Goal: Task Accomplishment & Management: Manage account settings

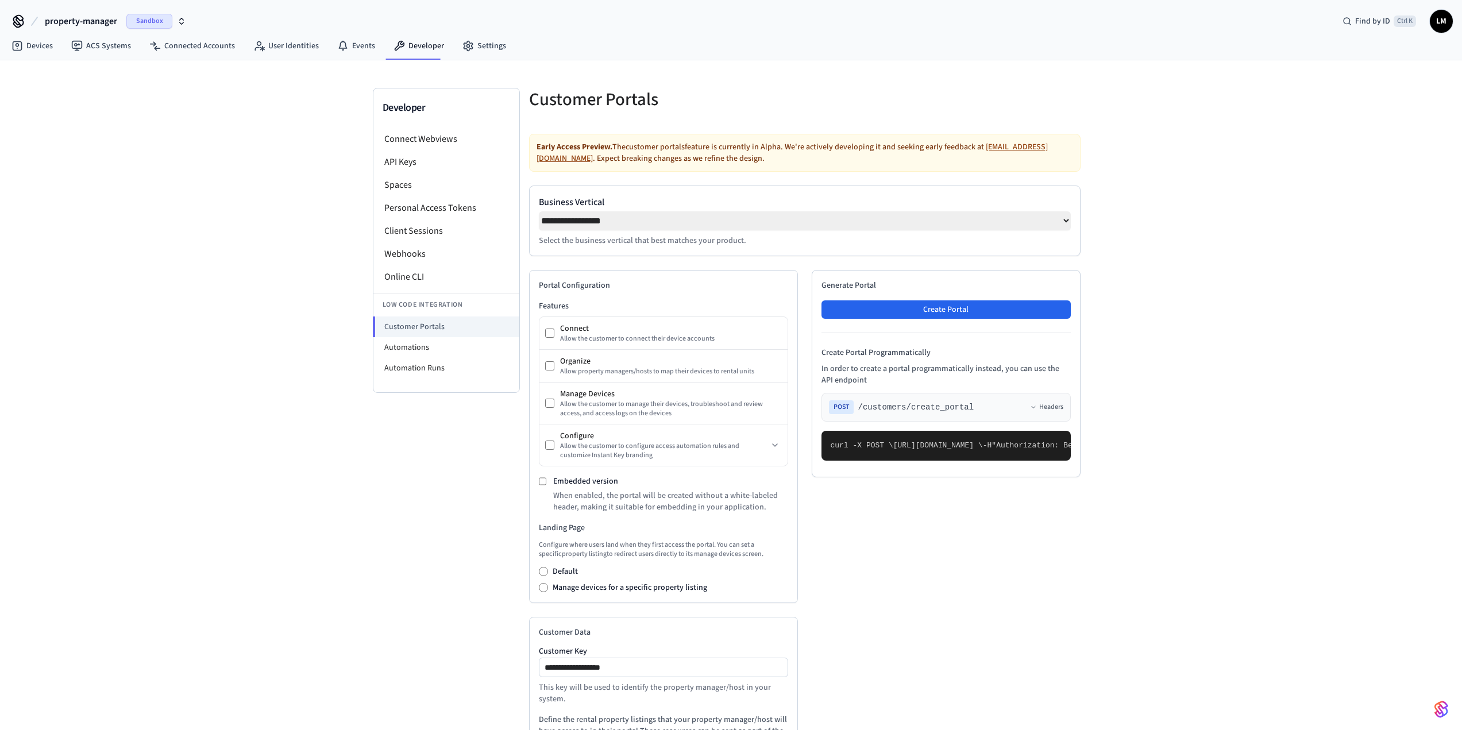
select select "**********"
click at [426, 212] on li "Personal Access Tokens" at bounding box center [446, 208] width 146 height 23
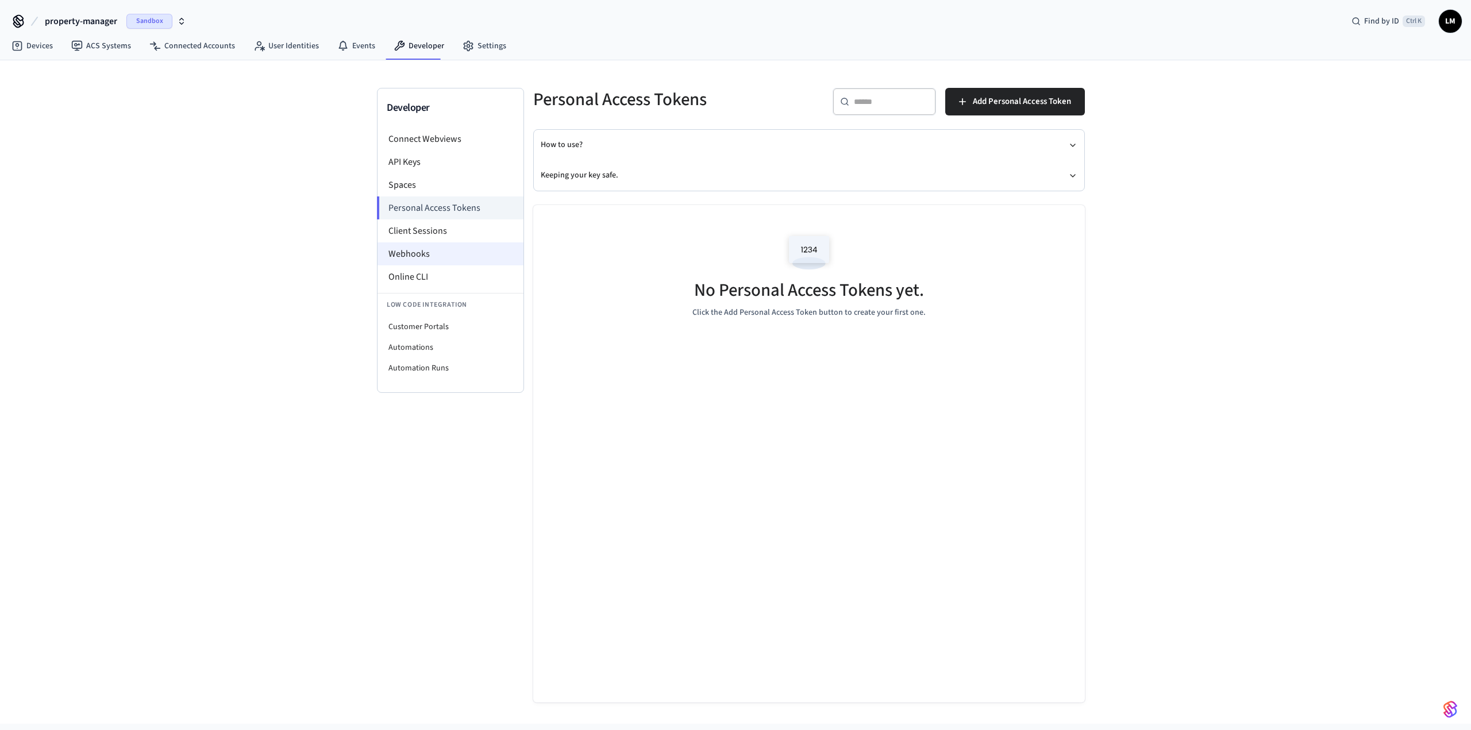
click at [423, 254] on li "Webhooks" at bounding box center [451, 253] width 146 height 23
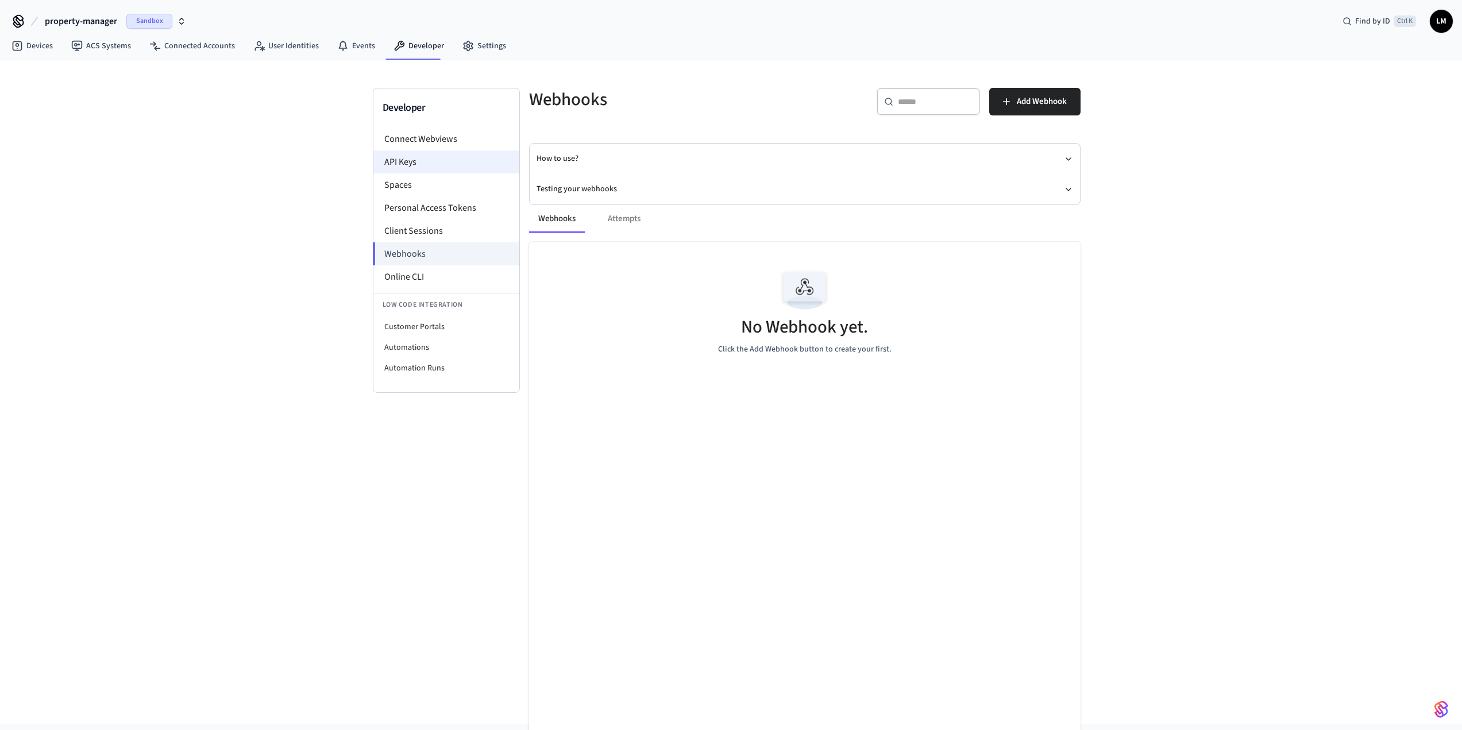
click at [413, 157] on li "API Keys" at bounding box center [446, 162] width 146 height 23
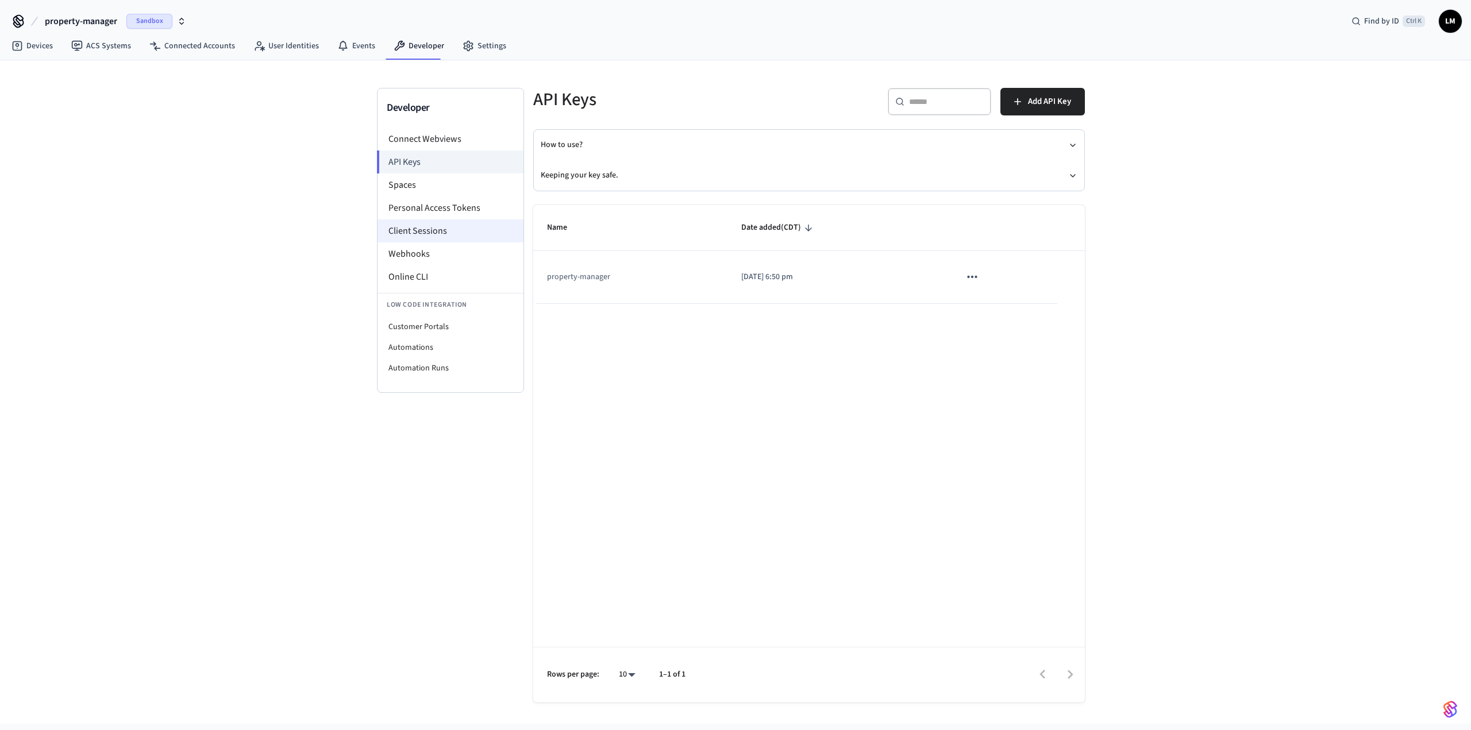
click at [440, 228] on li "Client Sessions" at bounding box center [451, 230] width 146 height 23
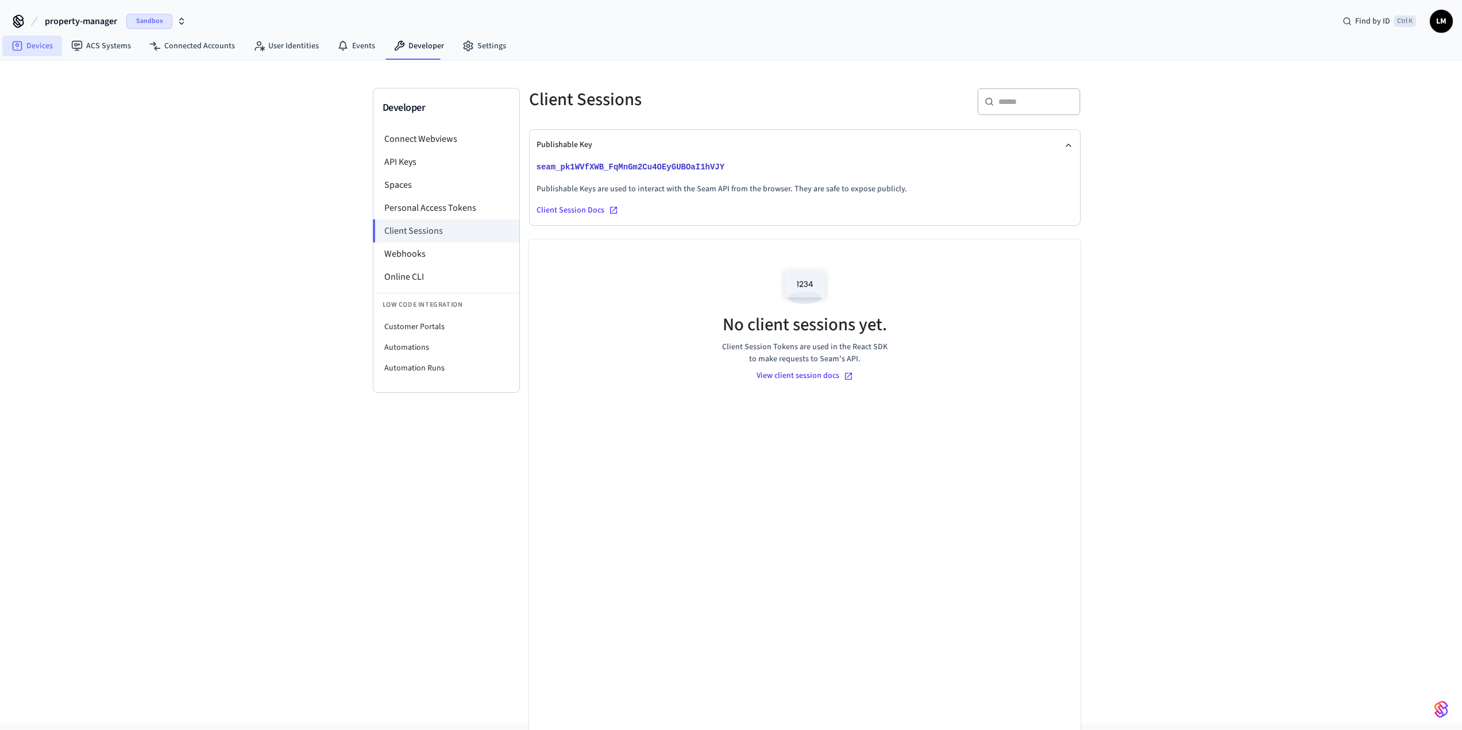
click at [45, 42] on link "Devices" at bounding box center [32, 46] width 60 height 21
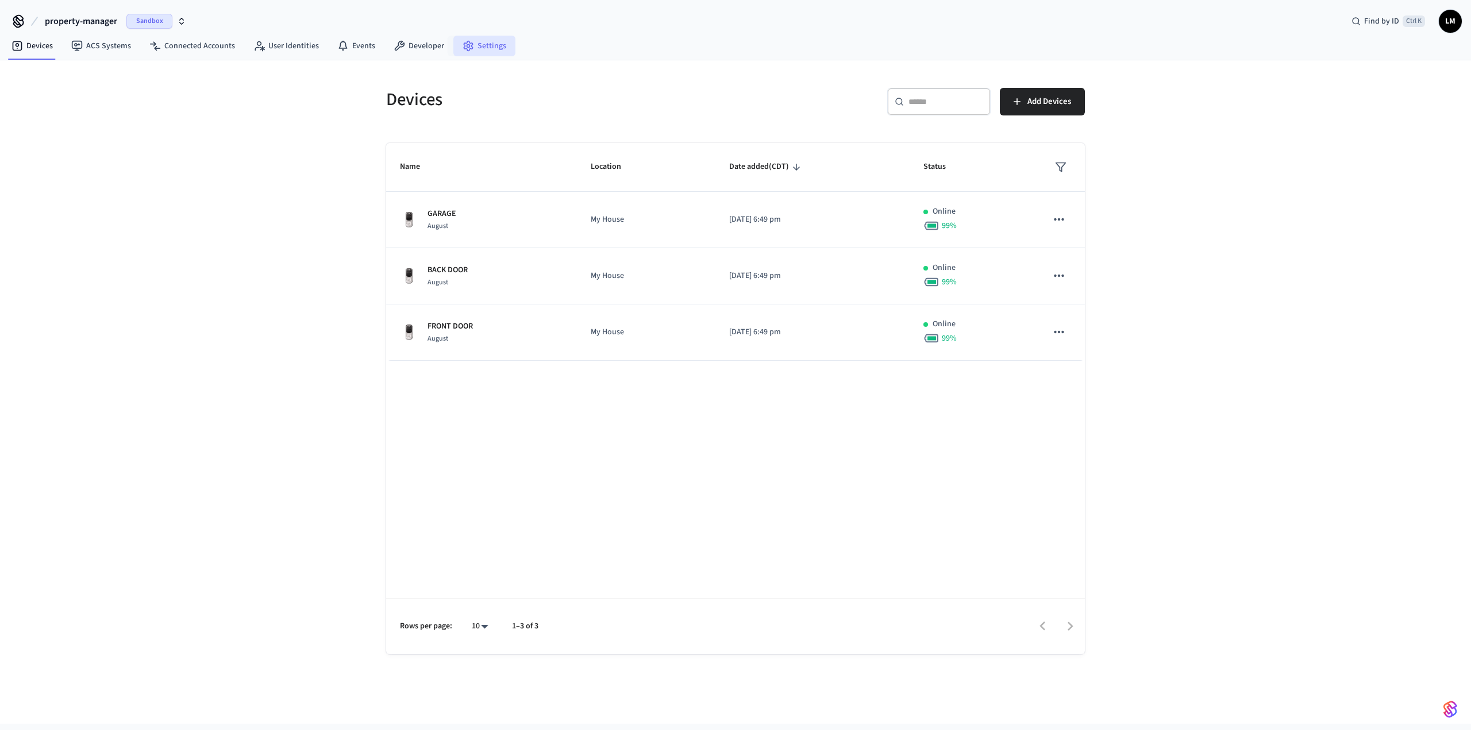
click at [481, 53] on link "Settings" at bounding box center [484, 46] width 62 height 21
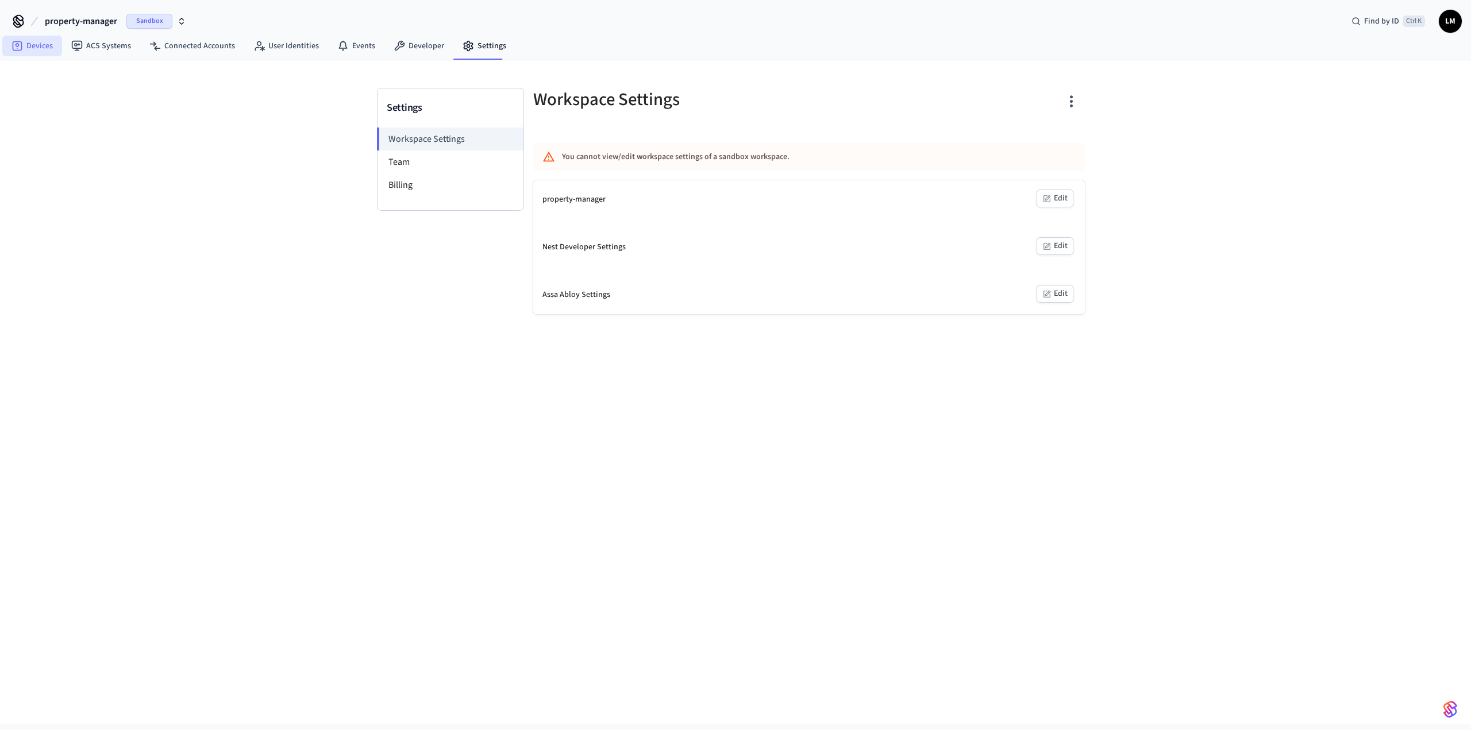
click at [20, 49] on icon at bounding box center [16, 45] width 11 height 11
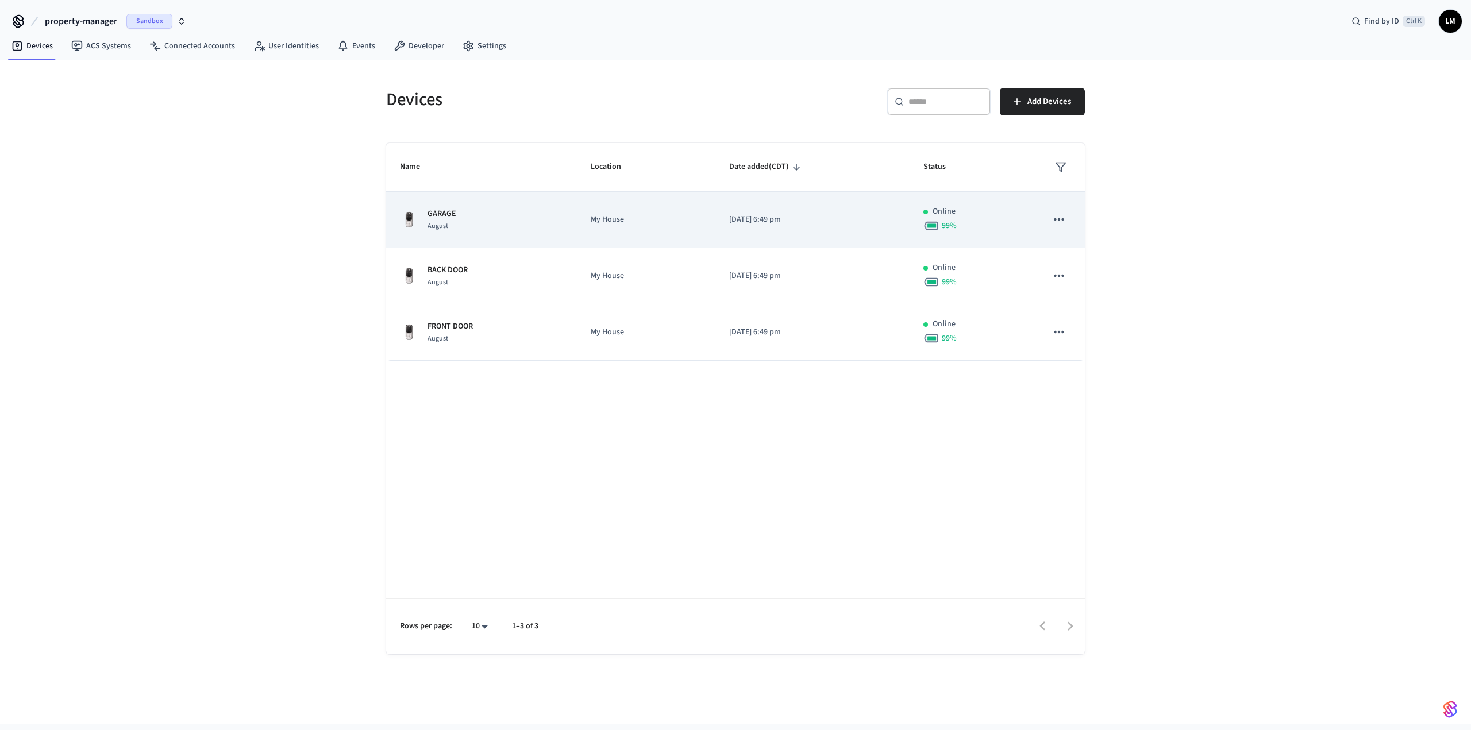
click at [1054, 213] on icon "sticky table" at bounding box center [1059, 219] width 15 height 15
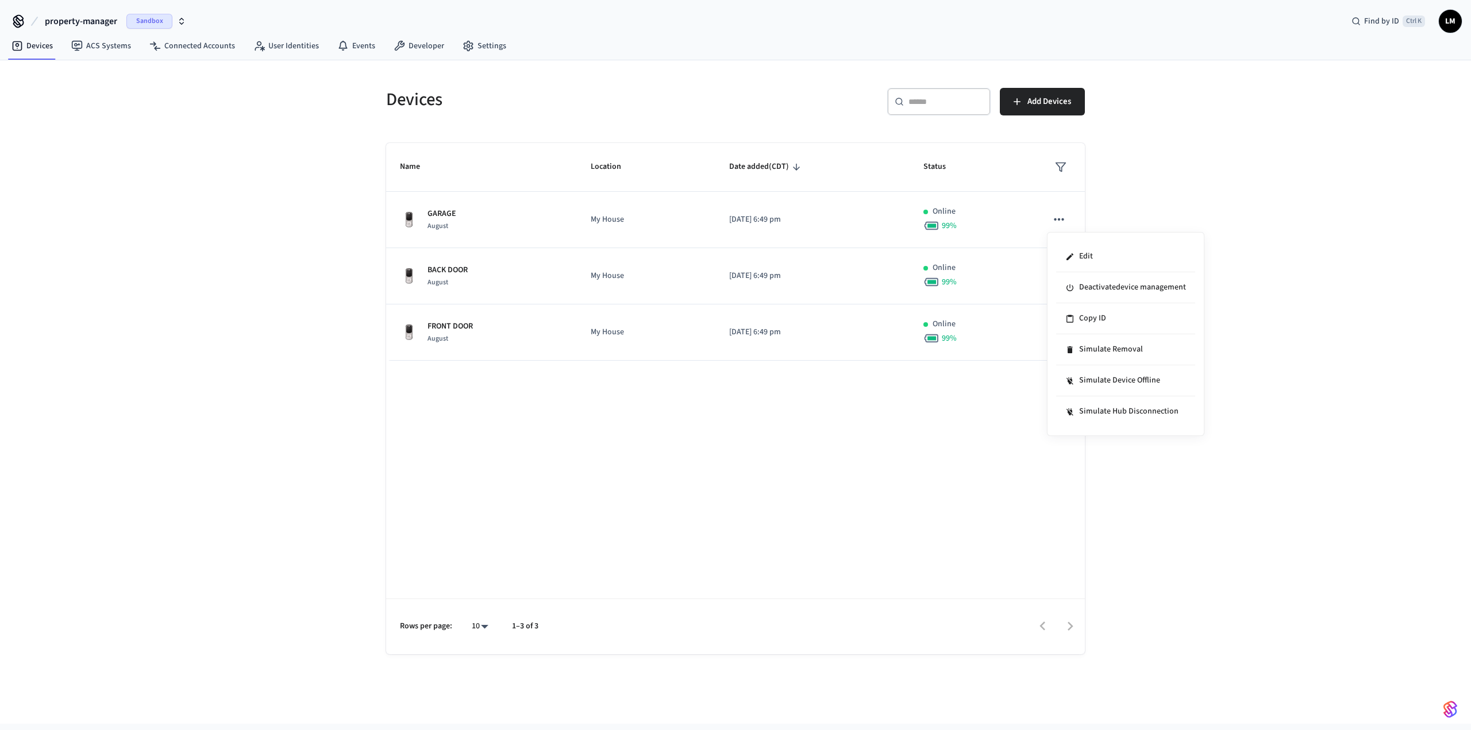
click at [960, 356] on div at bounding box center [735, 365] width 1471 height 730
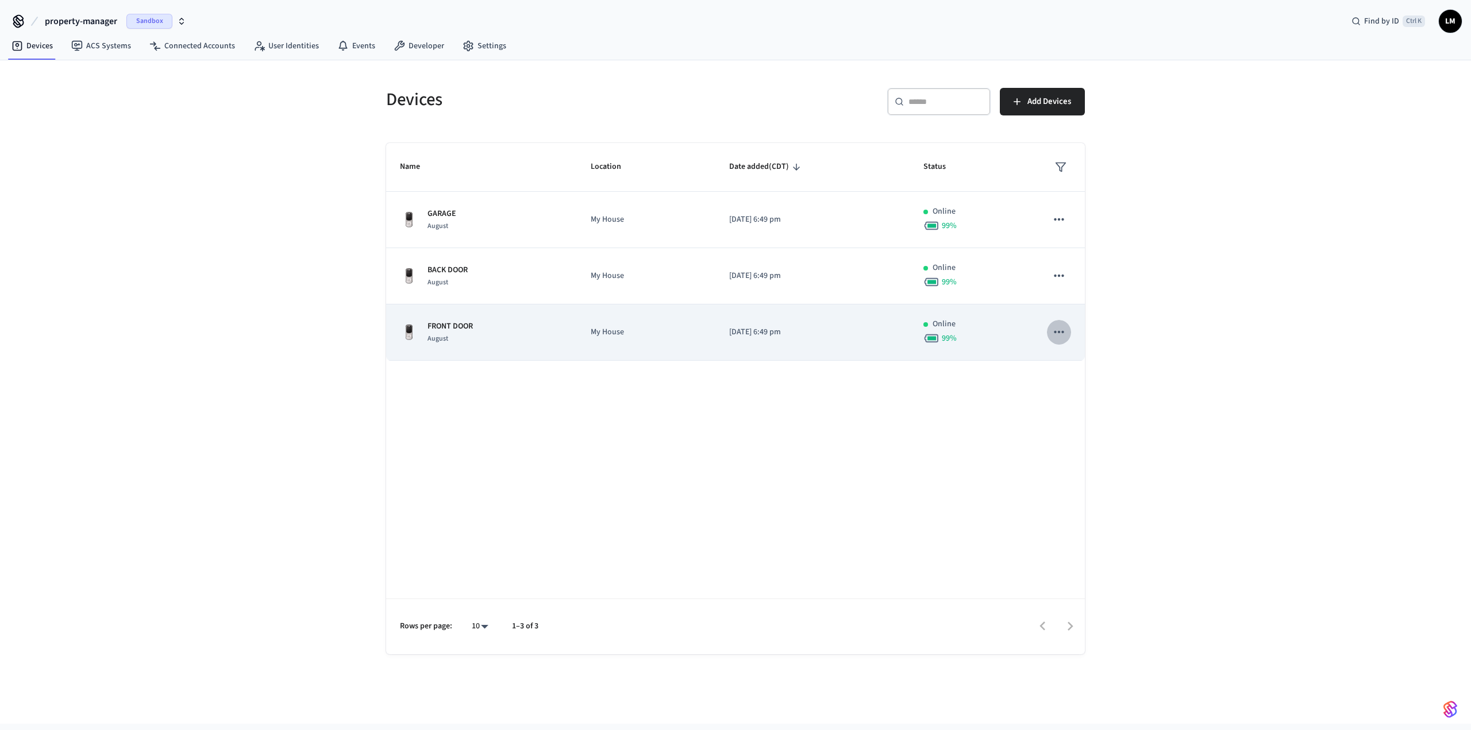
click at [1049, 333] on button "sticky table" at bounding box center [1059, 332] width 24 height 24
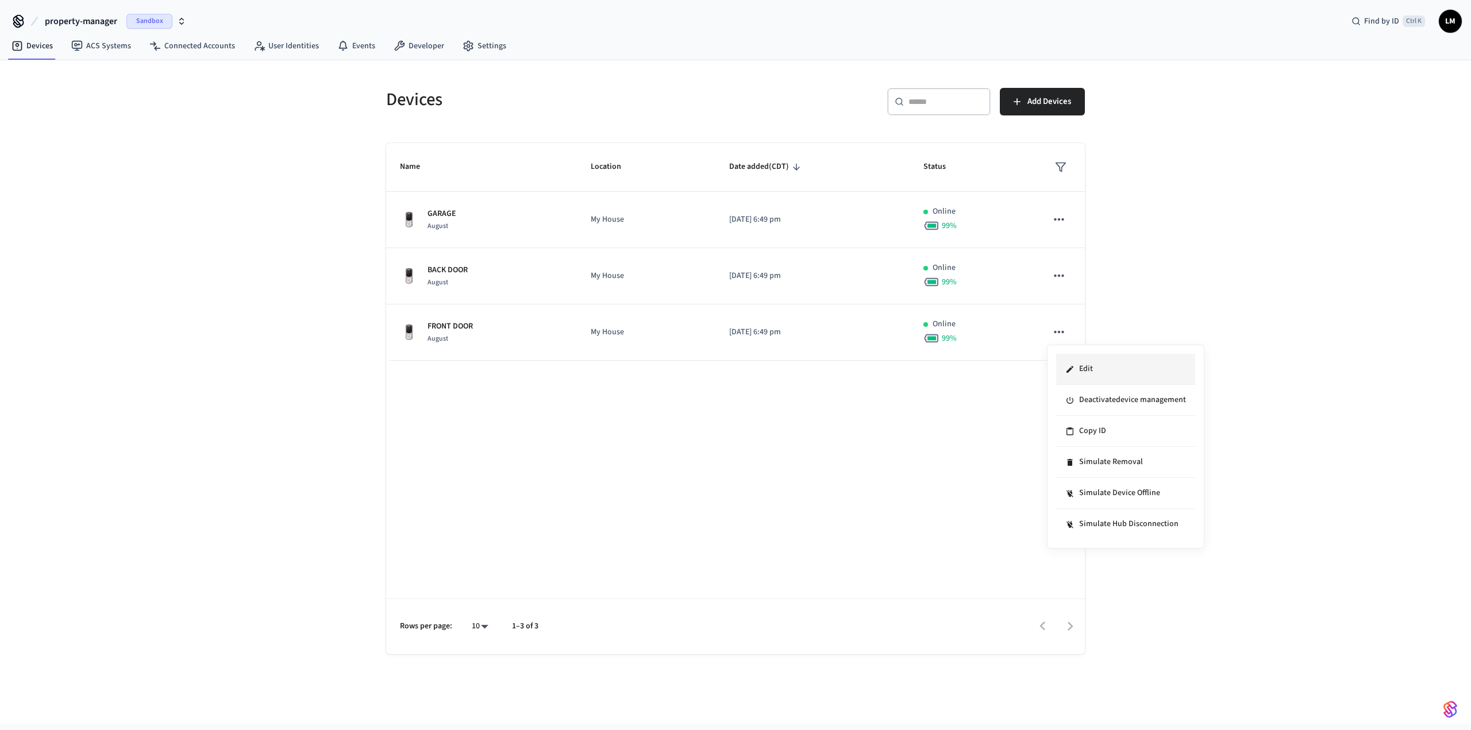
click at [1082, 364] on li "Edit" at bounding box center [1125, 369] width 139 height 31
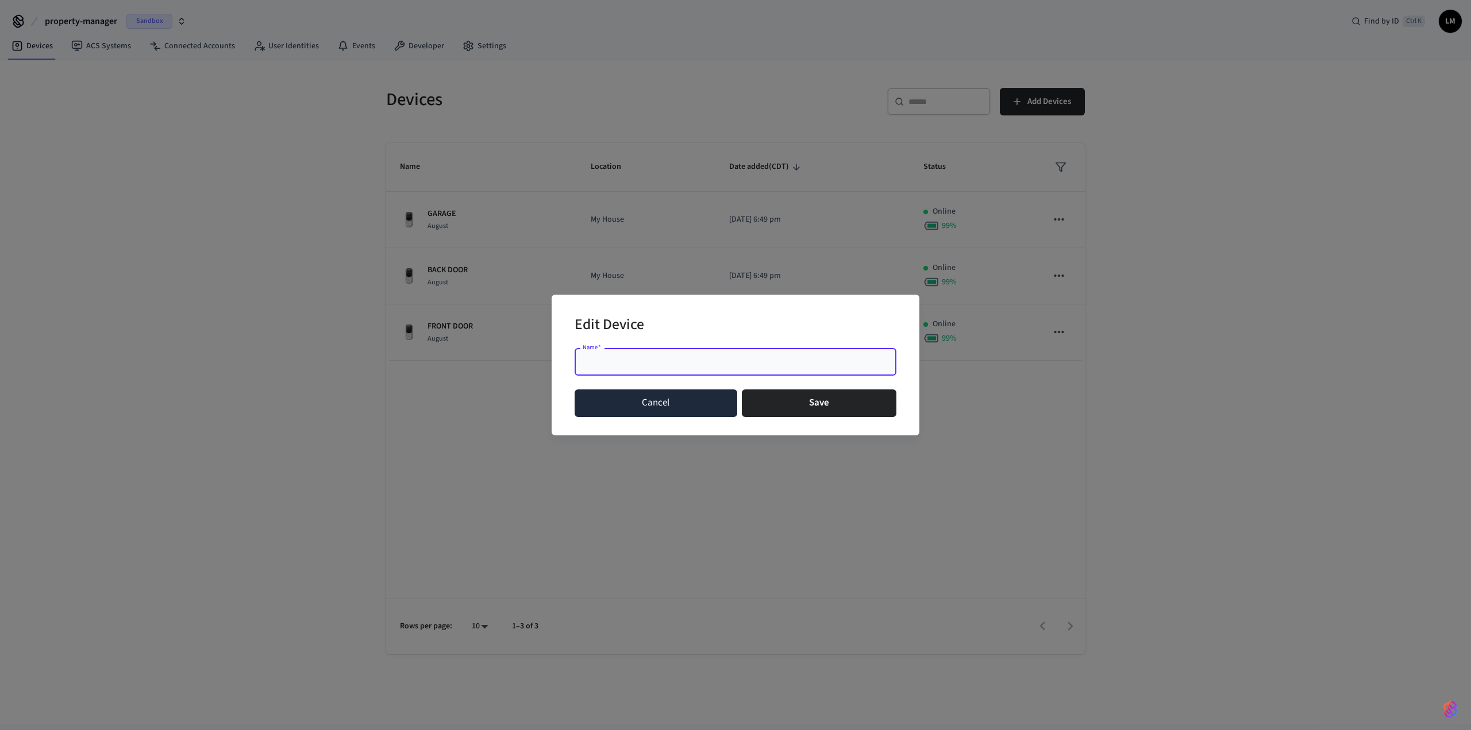
click at [682, 399] on button "Cancel" at bounding box center [656, 404] width 163 height 28
